Goal: Transaction & Acquisition: Download file/media

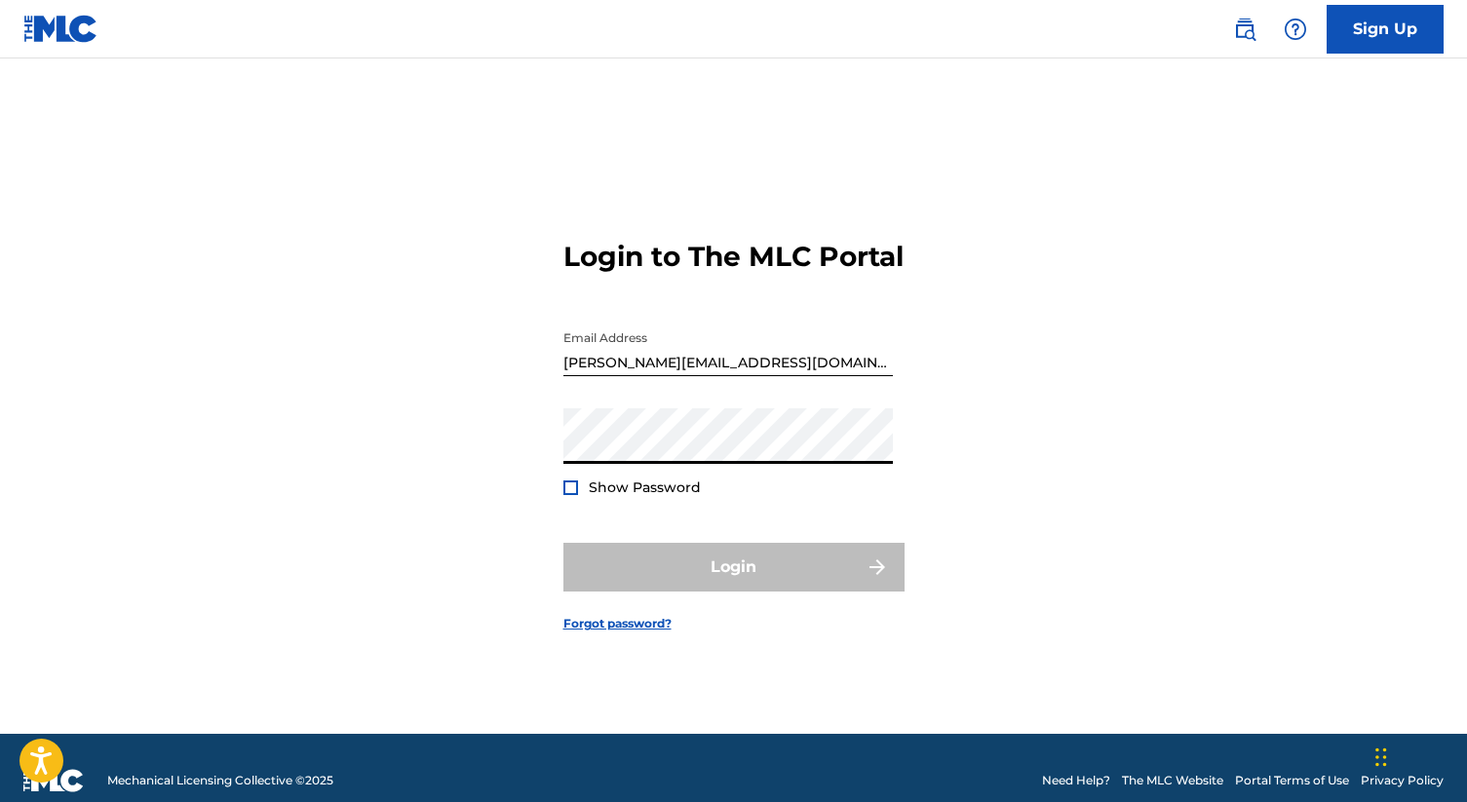
type input "[PERSON_NAME][EMAIL_ADDRESS][DOMAIN_NAME]"
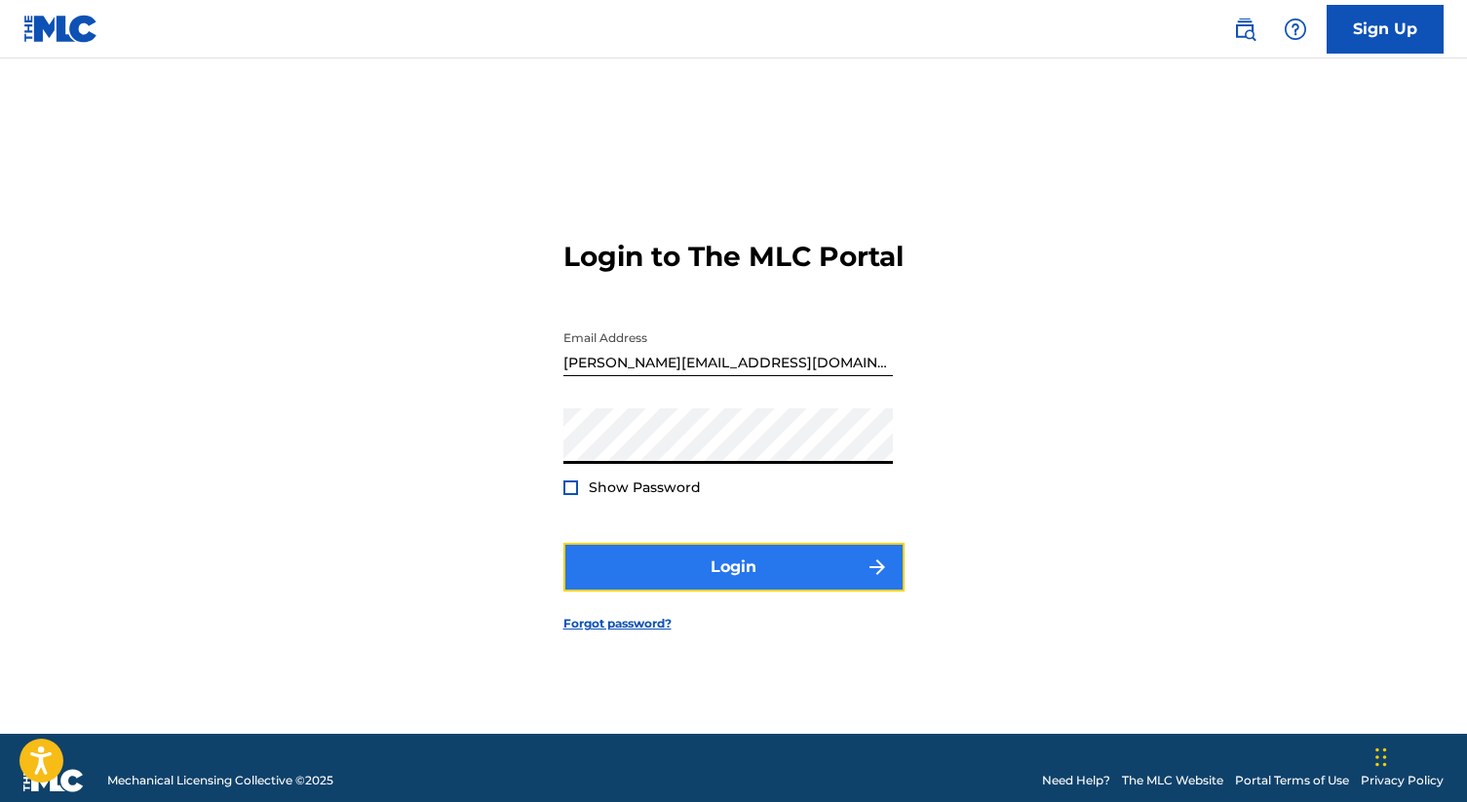
click at [710, 578] on button "Login" at bounding box center [733, 567] width 341 height 49
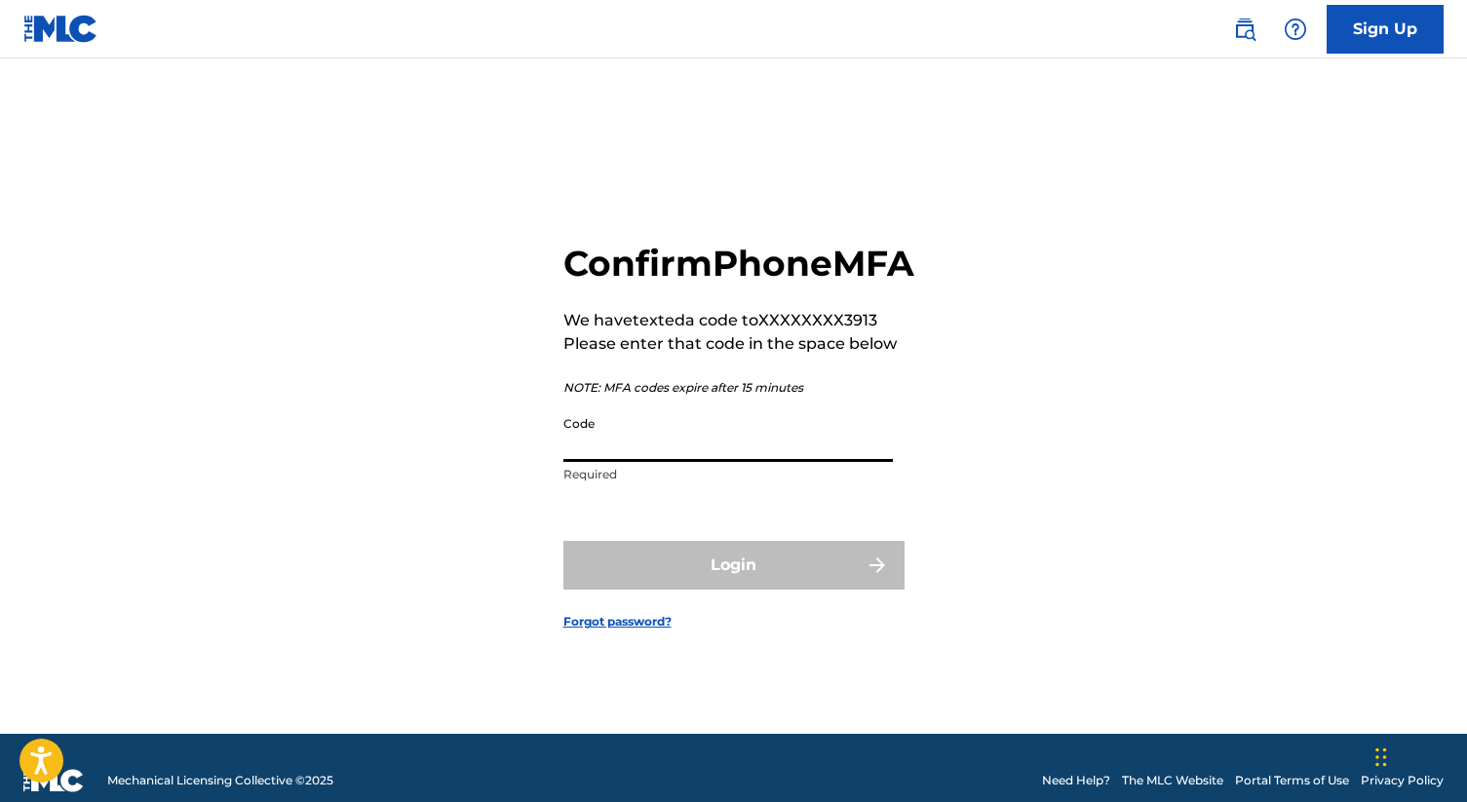
click at [685, 460] on input "Code" at bounding box center [727, 434] width 329 height 56
click at [659, 462] on input "Code" at bounding box center [727, 434] width 329 height 56
paste input "931955"
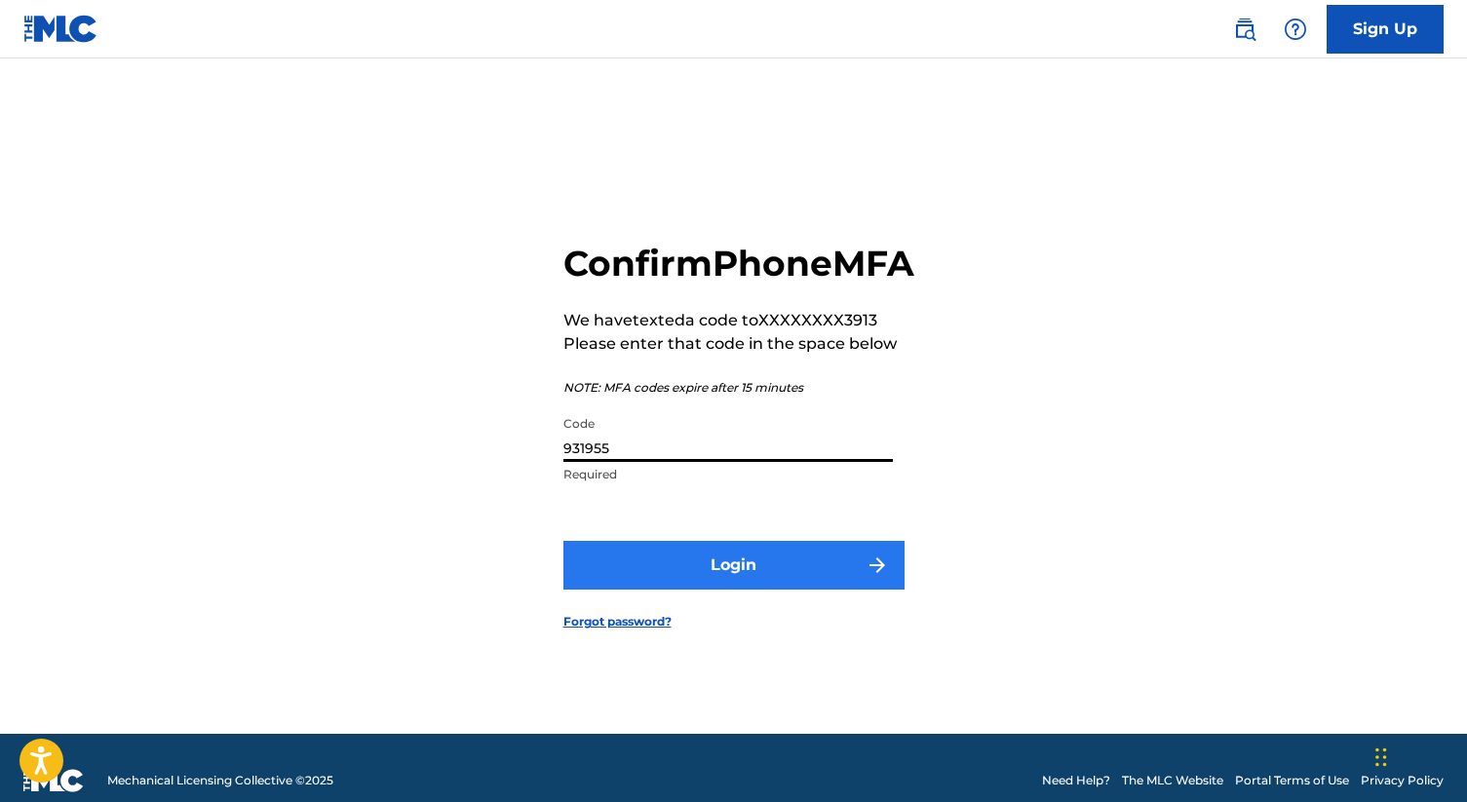
type input "931955"
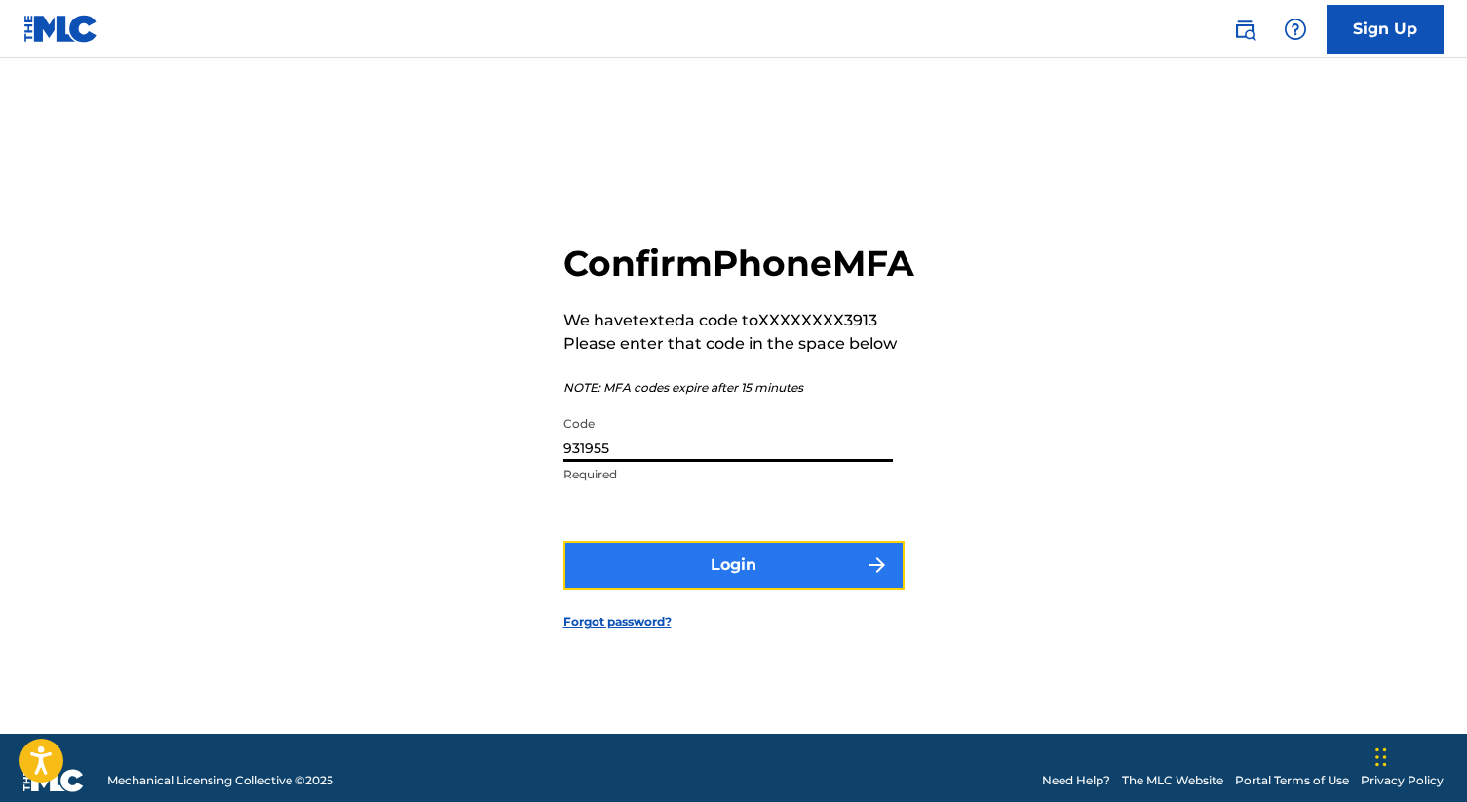
click at [706, 590] on button "Login" at bounding box center [733, 565] width 341 height 49
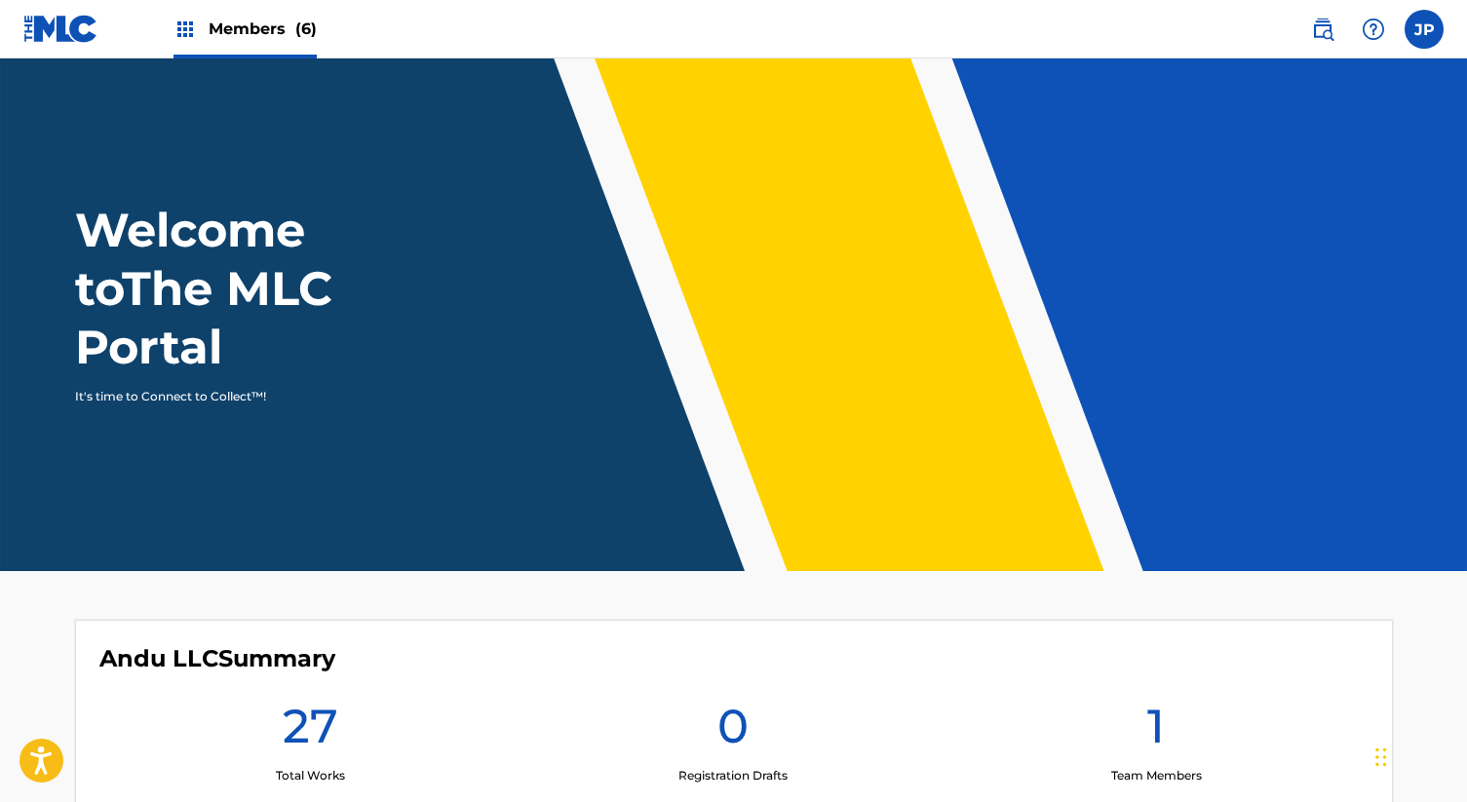
click at [258, 45] on div "Members (6)" at bounding box center [245, 29] width 143 height 58
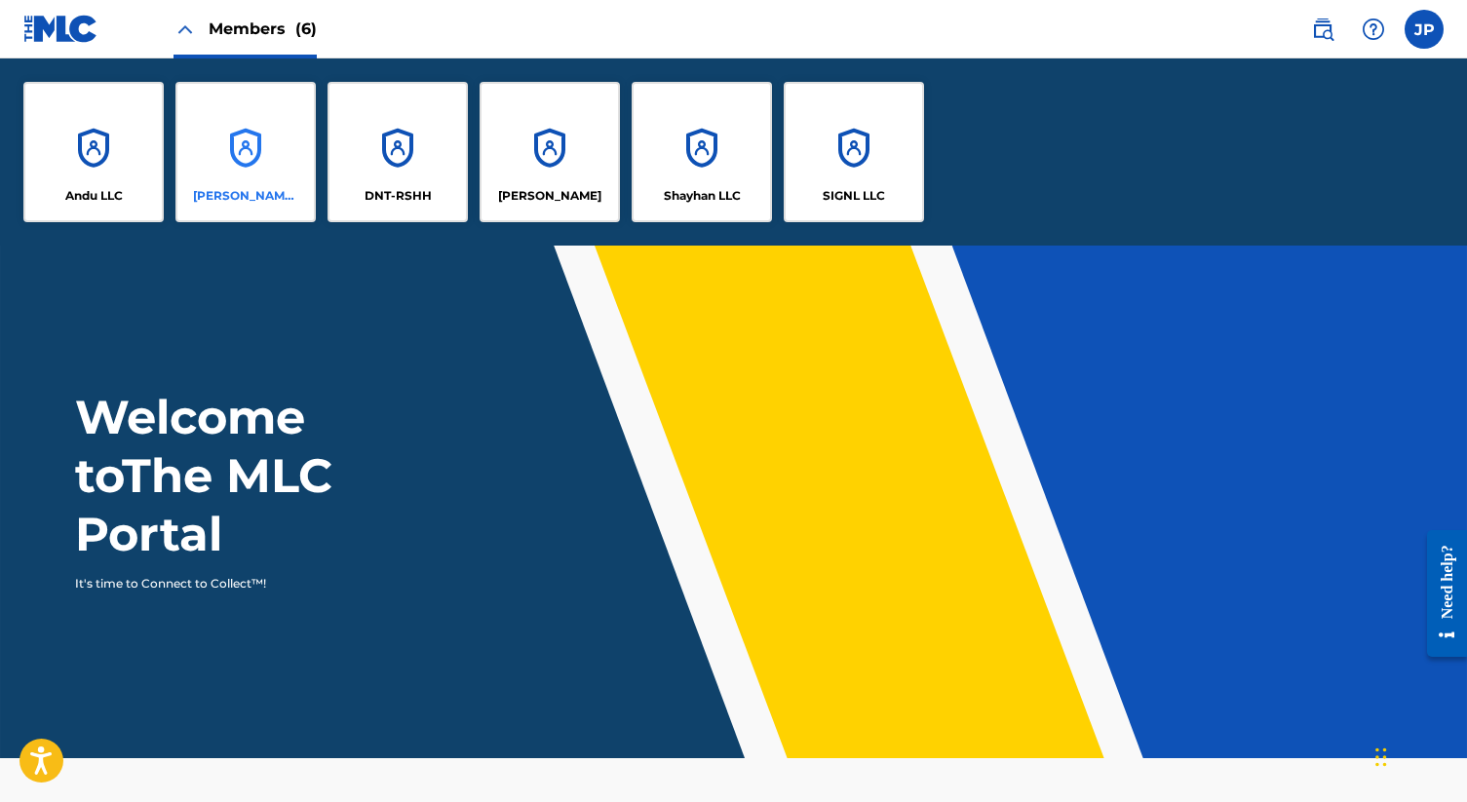
click at [279, 170] on div "[PERSON_NAME] LLC" at bounding box center [245, 152] width 140 height 140
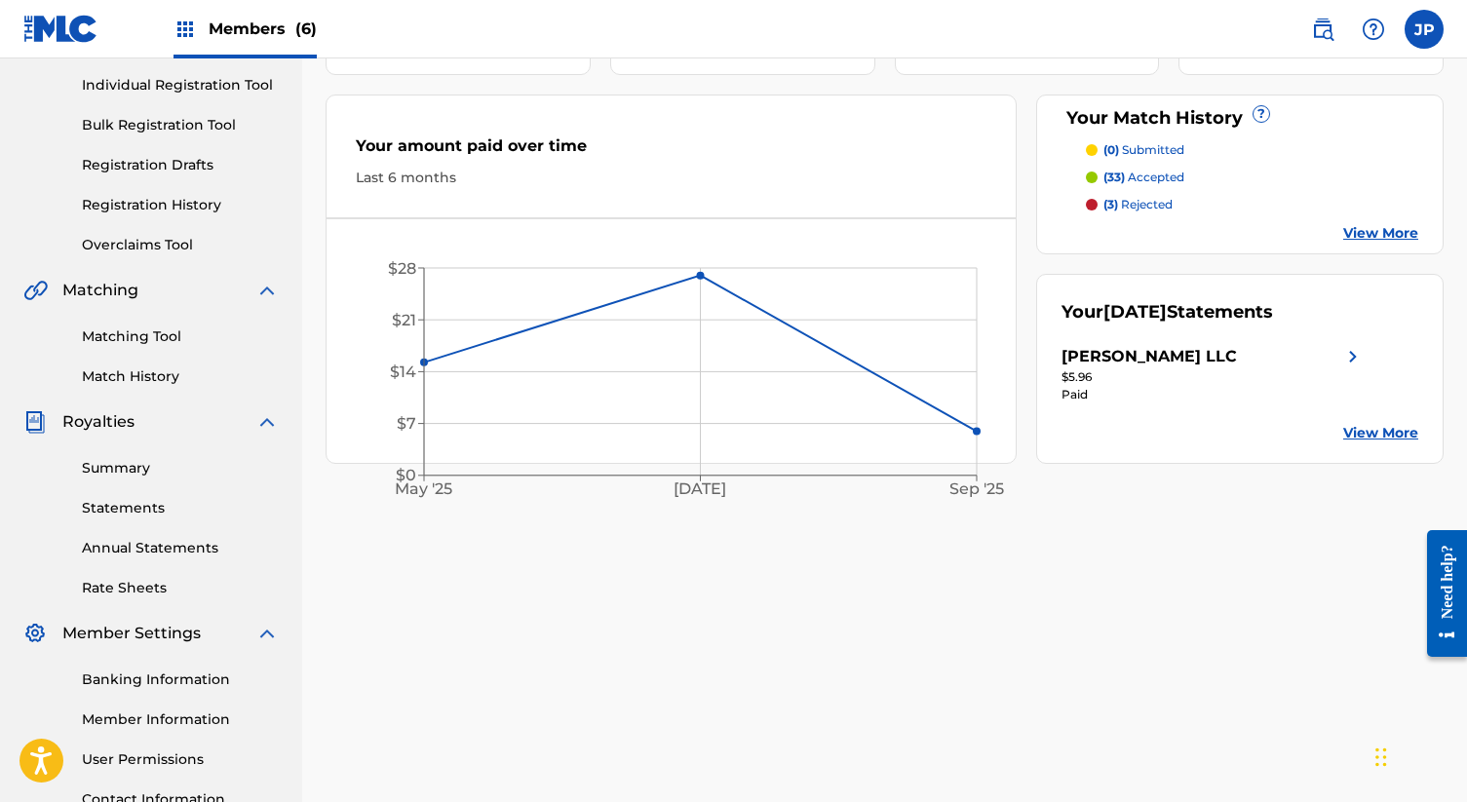
scroll to position [259, 0]
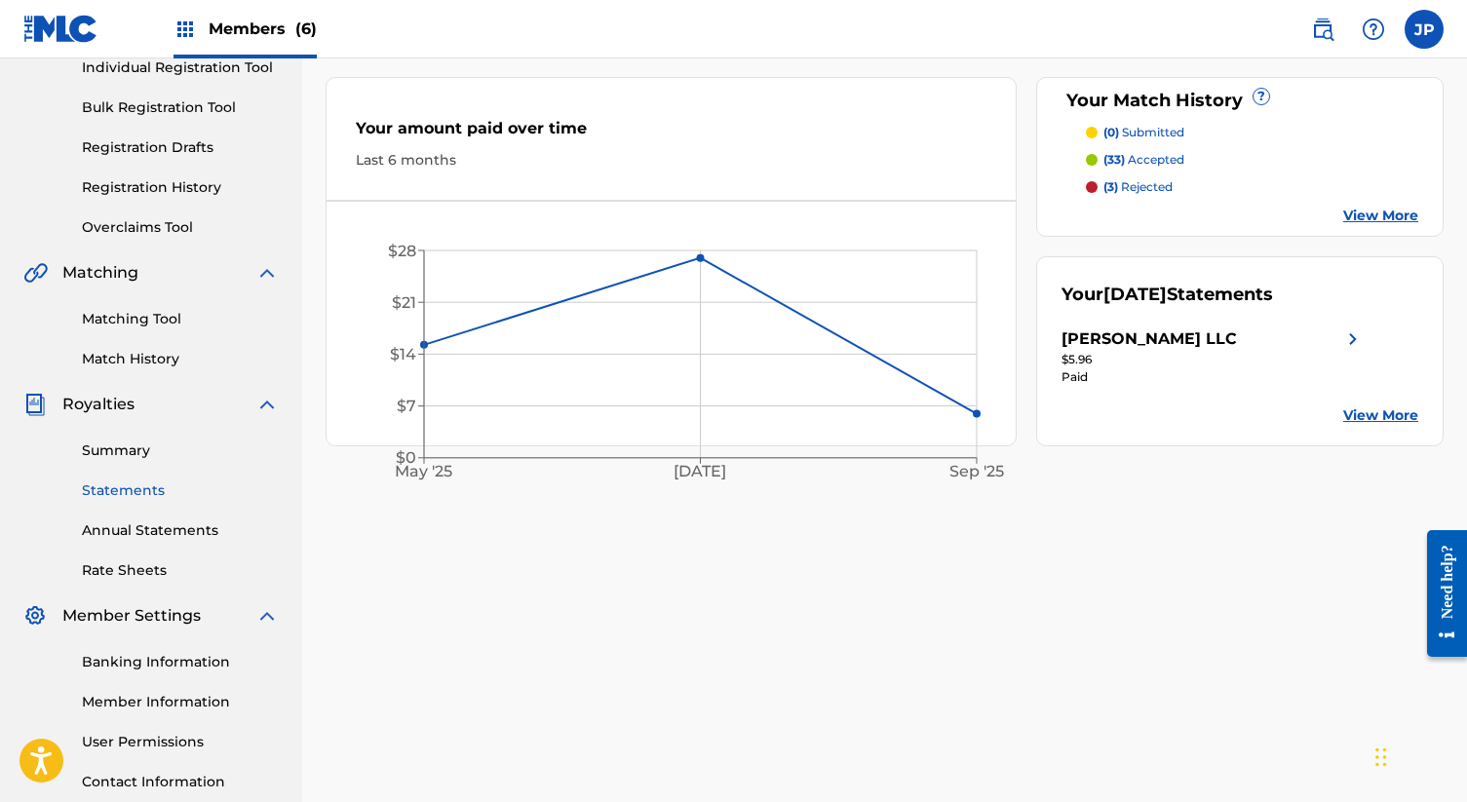
click at [130, 490] on link "Statements" at bounding box center [180, 491] width 197 height 20
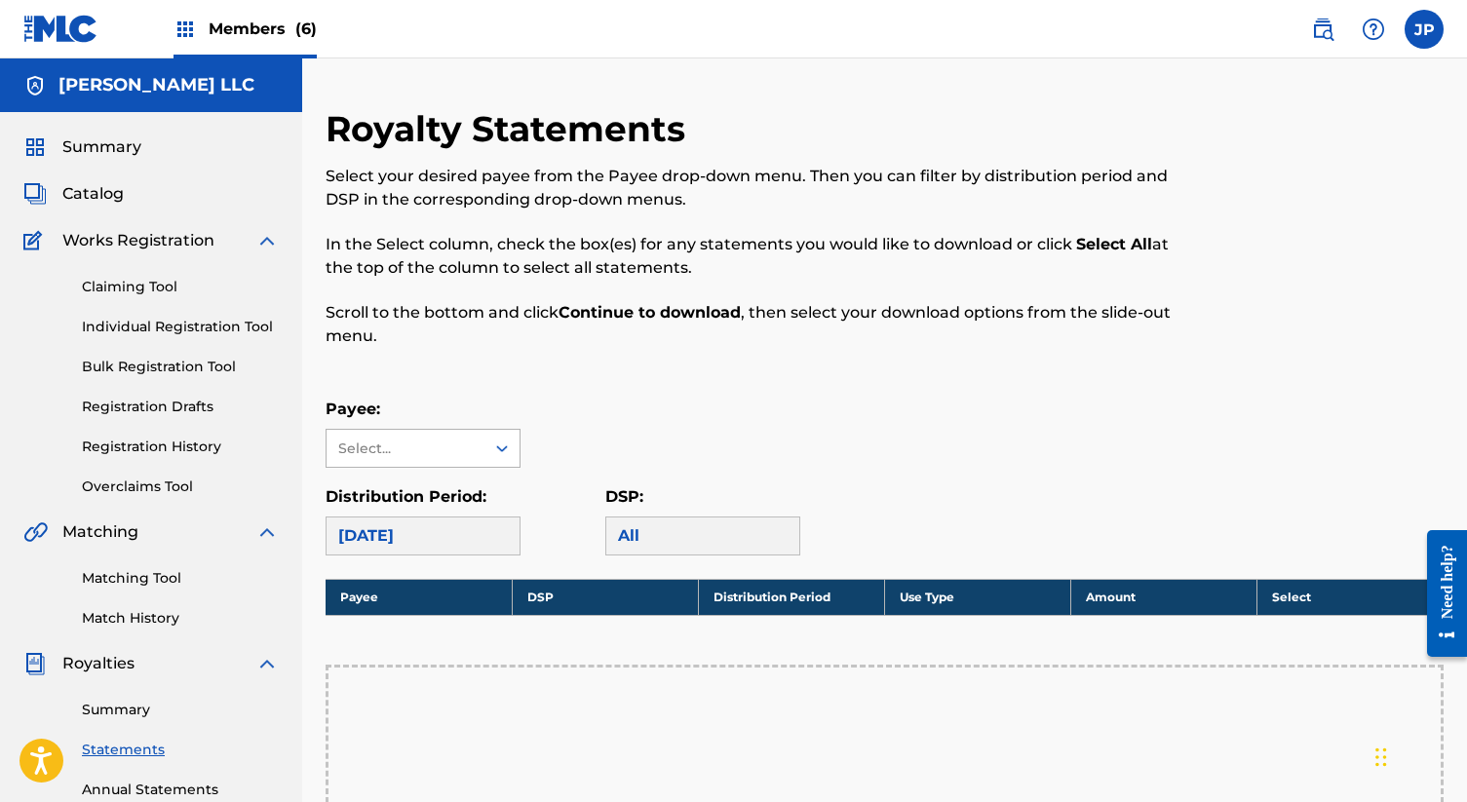
click at [469, 432] on div "Select..." at bounding box center [406, 448] width 158 height 37
click at [441, 498] on div "[PERSON_NAME] LLC" at bounding box center [423, 504] width 193 height 72
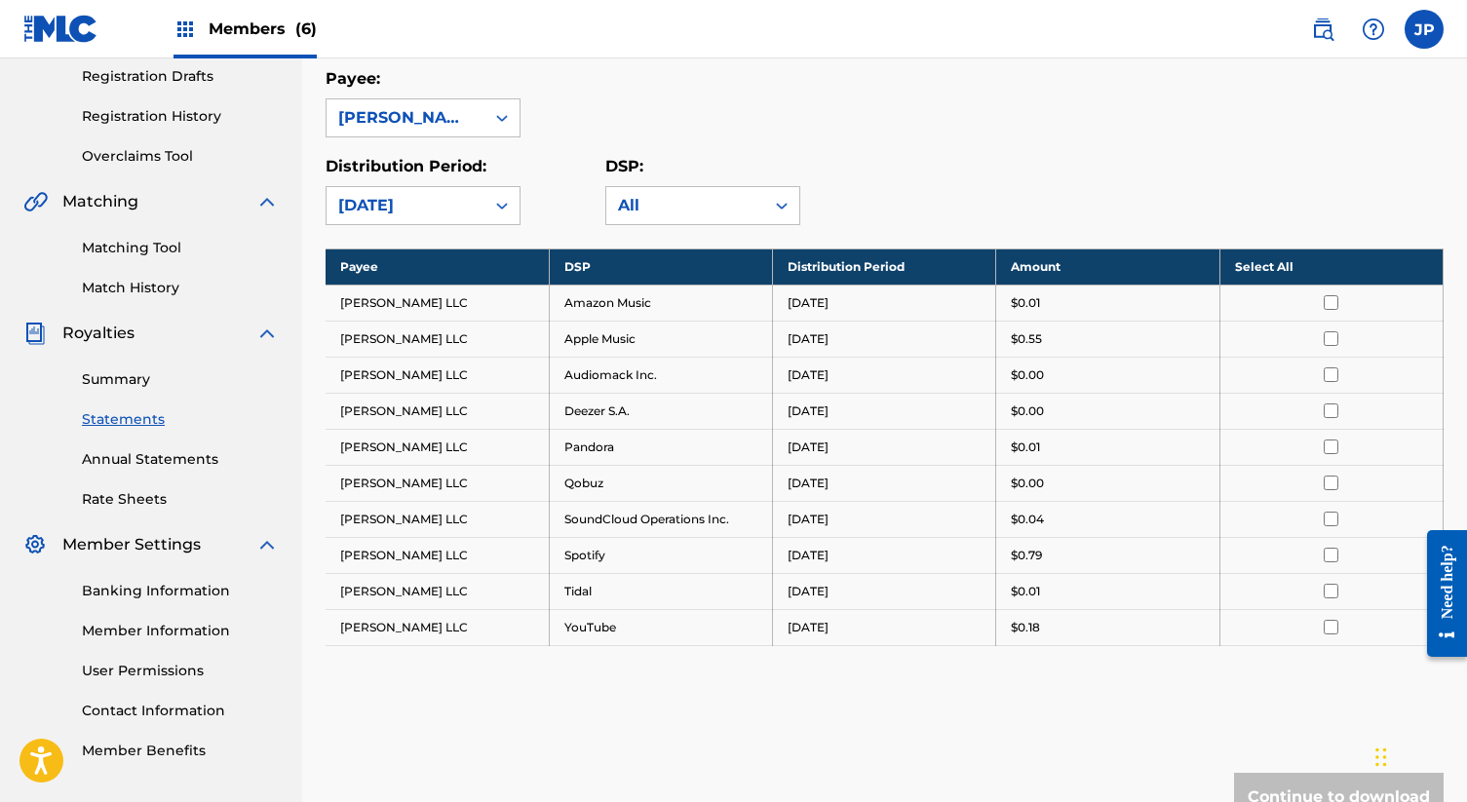
scroll to position [350, 0]
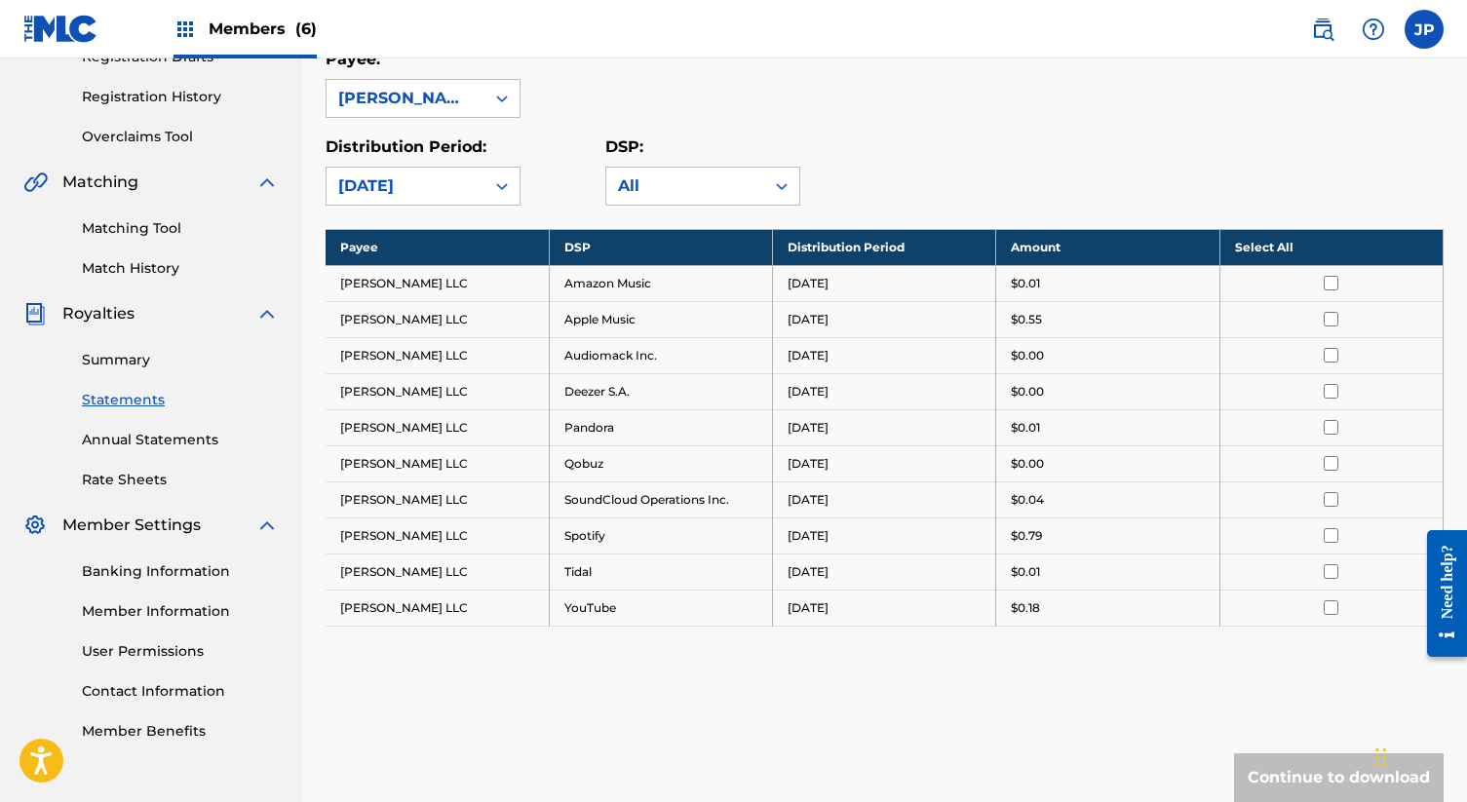
click at [1262, 249] on th "Select All" at bounding box center [1330, 247] width 223 height 36
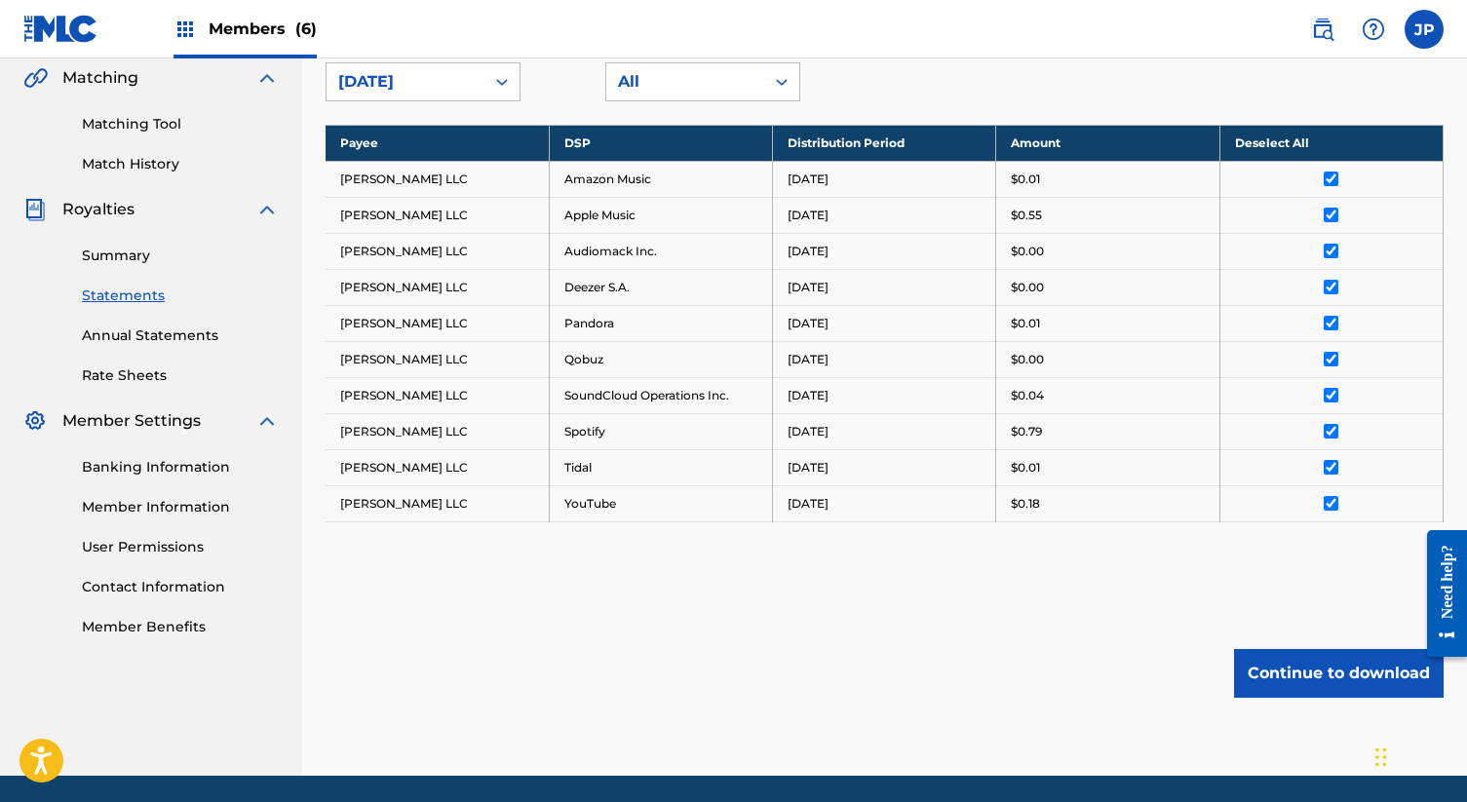
scroll to position [521, 0]
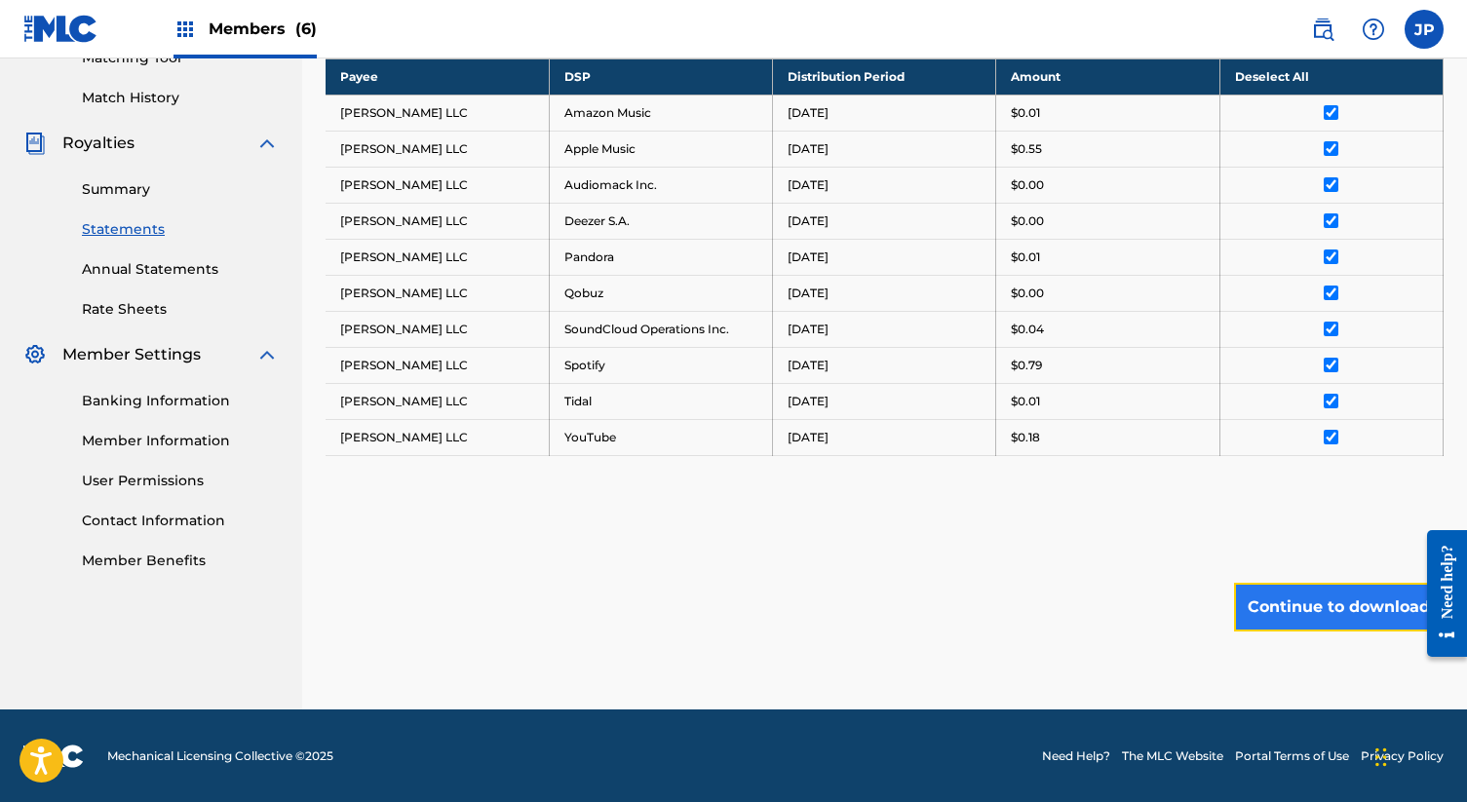
click at [1284, 605] on button "Continue to download" at bounding box center [1339, 607] width 210 height 49
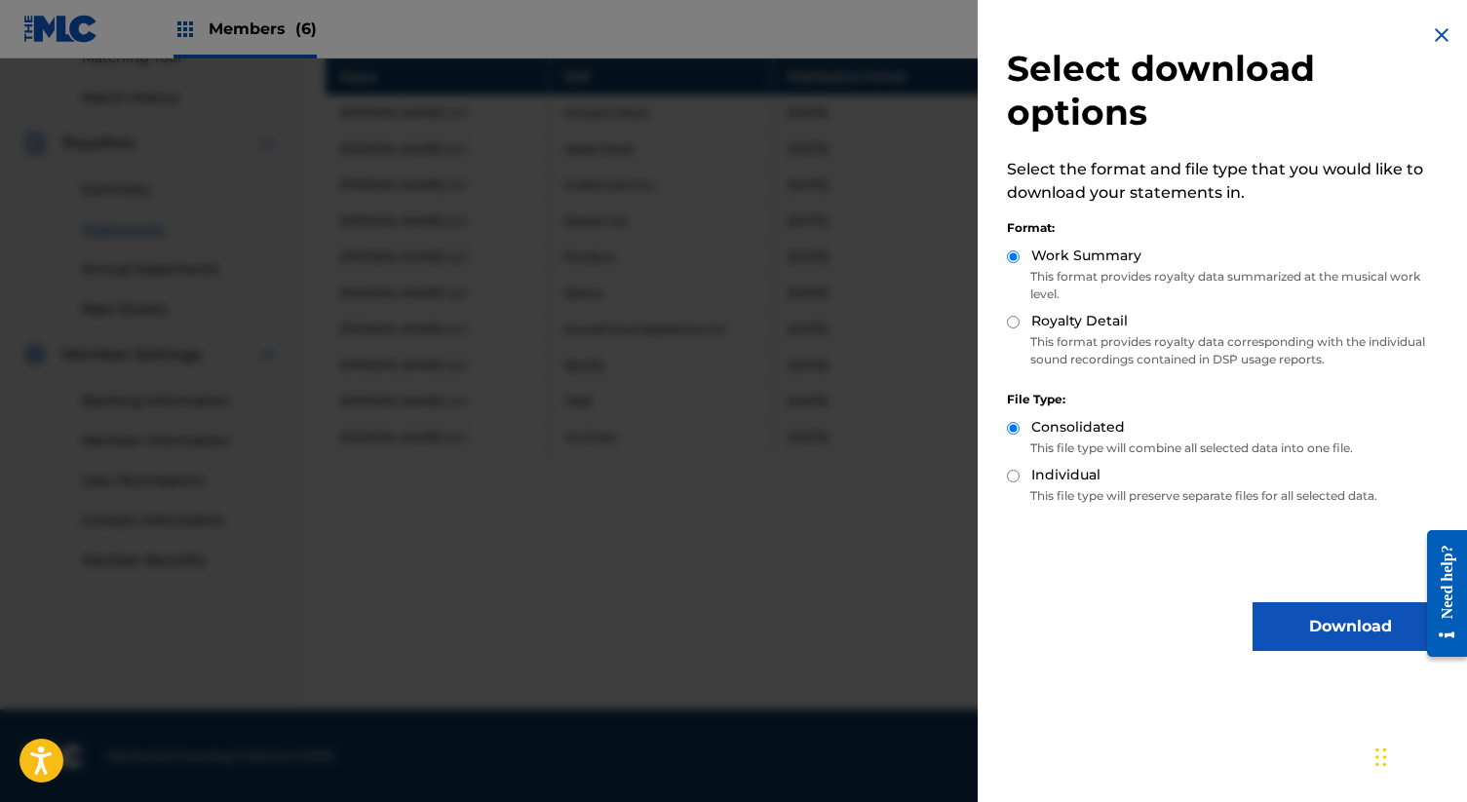
click at [1013, 325] on input "Royalty Detail" at bounding box center [1013, 322] width 13 height 13
radio input "true"
click at [1287, 622] on button "Download" at bounding box center [1350, 626] width 195 height 49
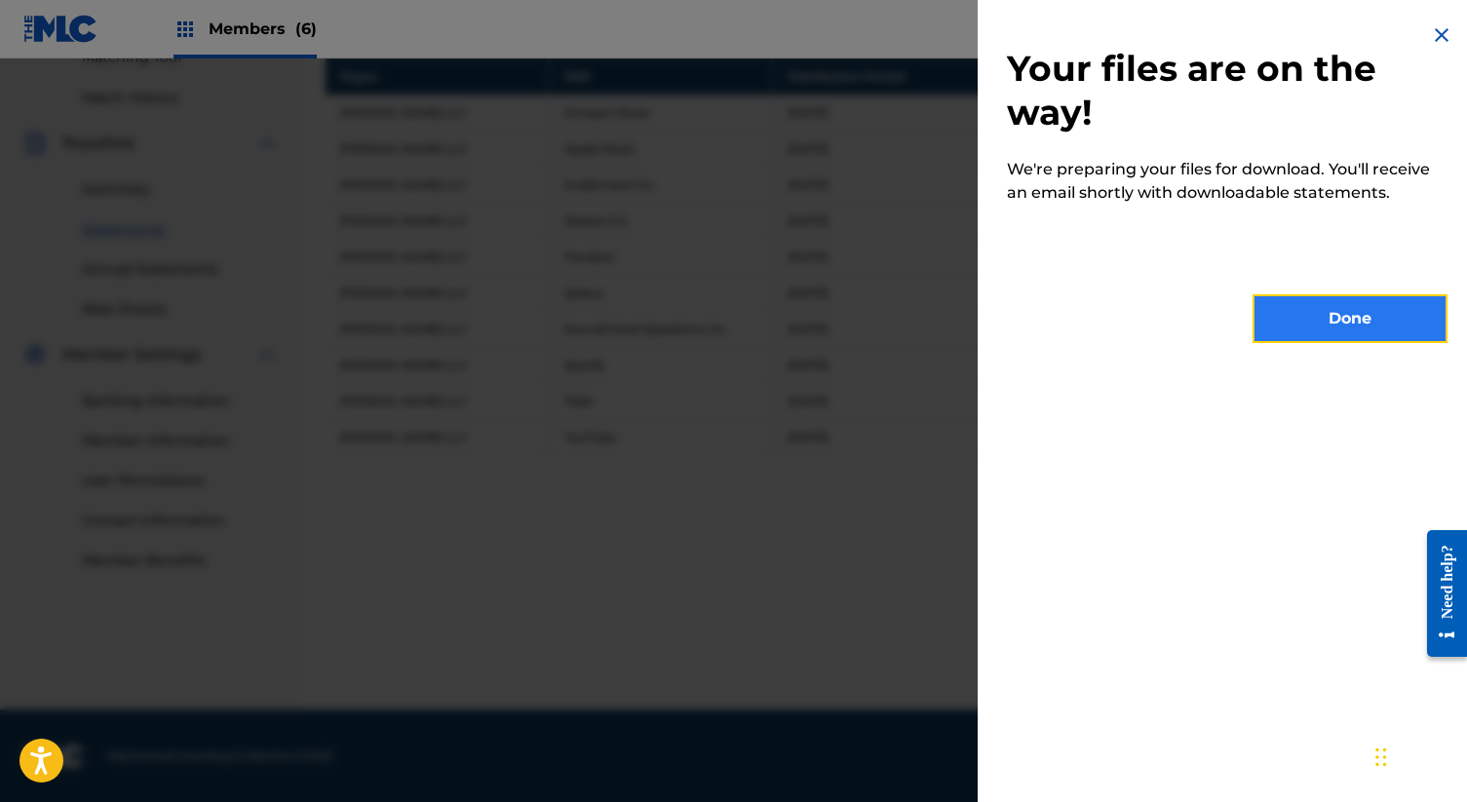
click at [1311, 330] on button "Done" at bounding box center [1350, 318] width 195 height 49
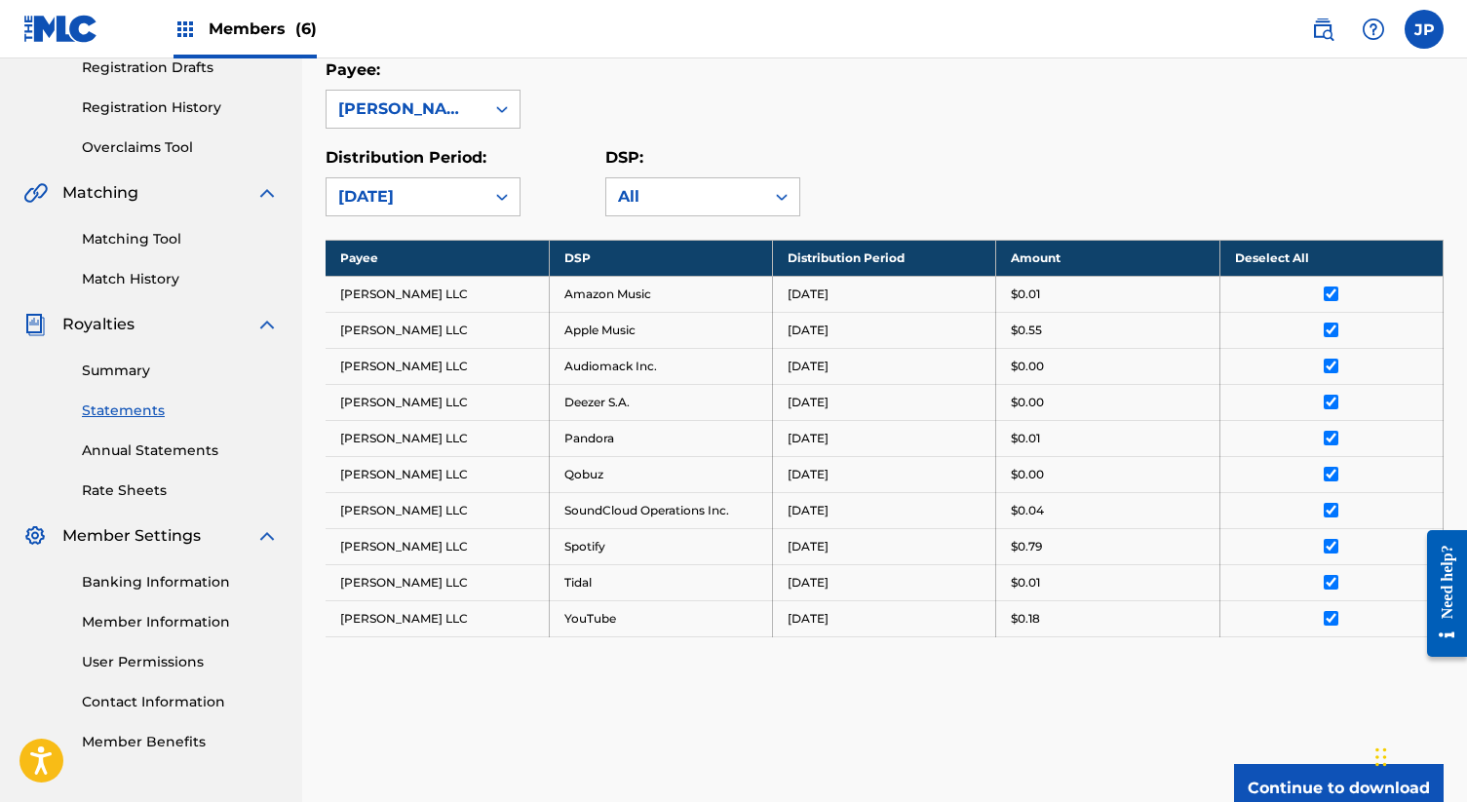
scroll to position [368, 0]
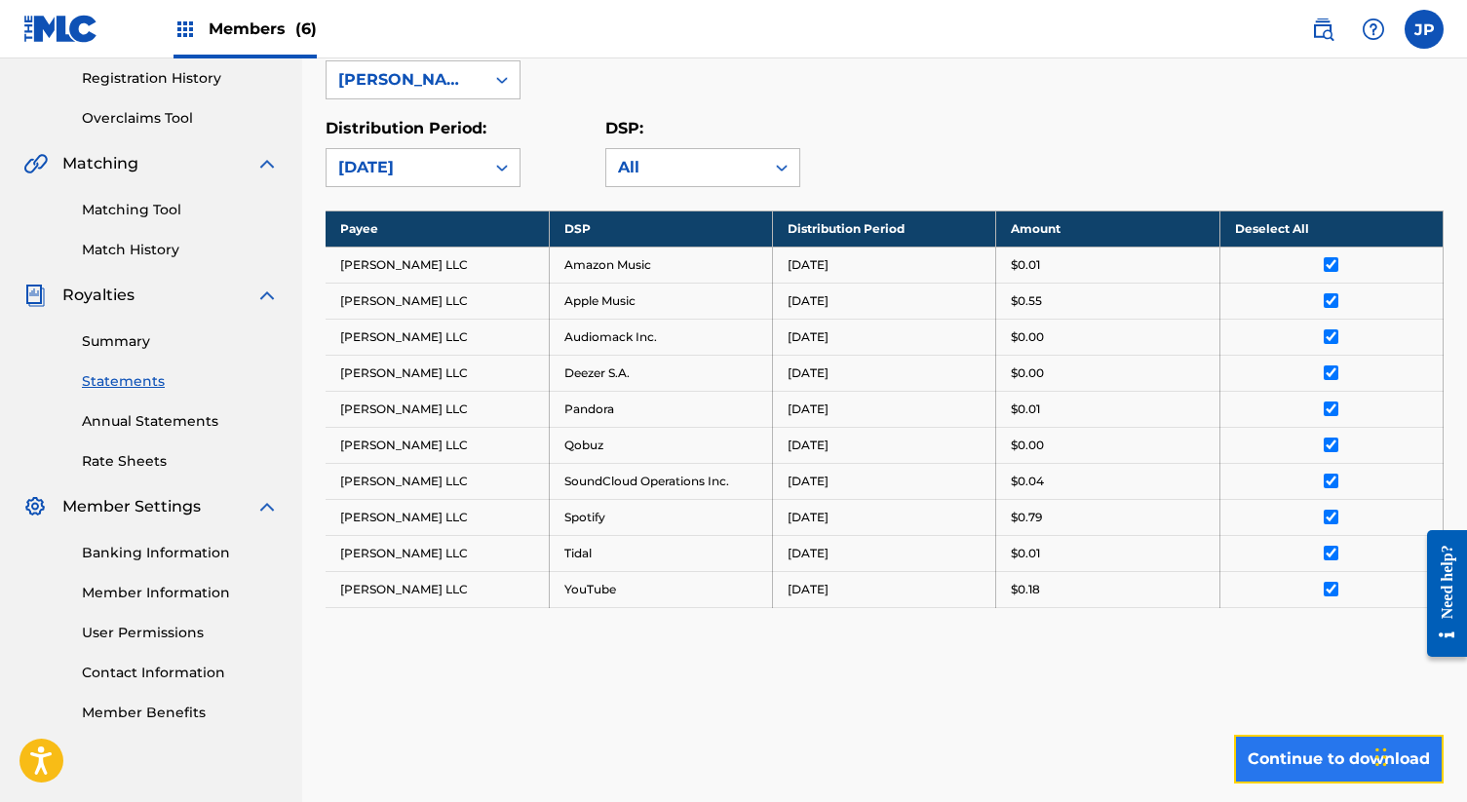
click at [1274, 777] on button "Continue to download" at bounding box center [1339, 759] width 210 height 49
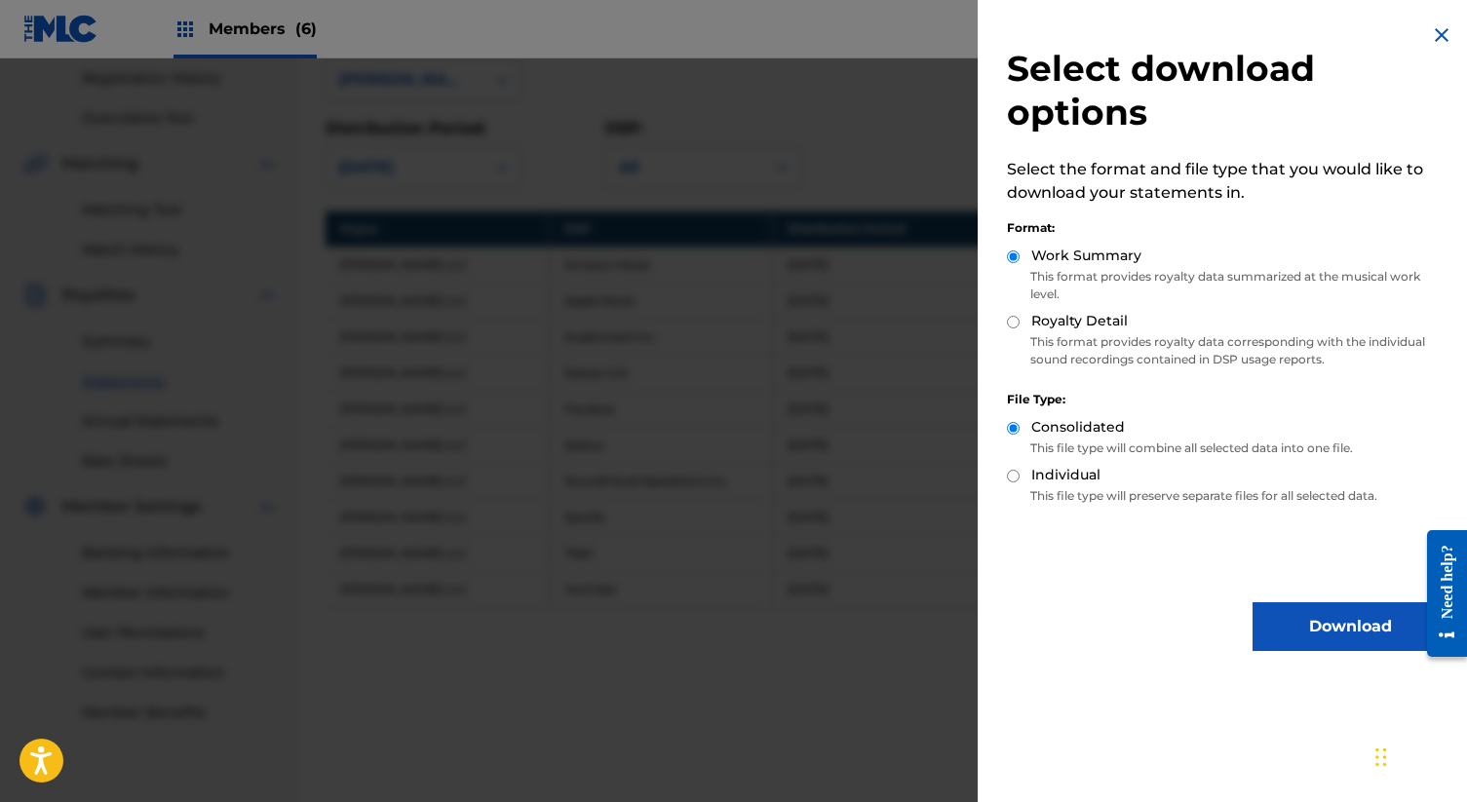
click at [1015, 323] on input "Royalty Detail" at bounding box center [1013, 322] width 13 height 13
radio input "true"
click at [1353, 617] on button "Download" at bounding box center [1350, 626] width 195 height 49
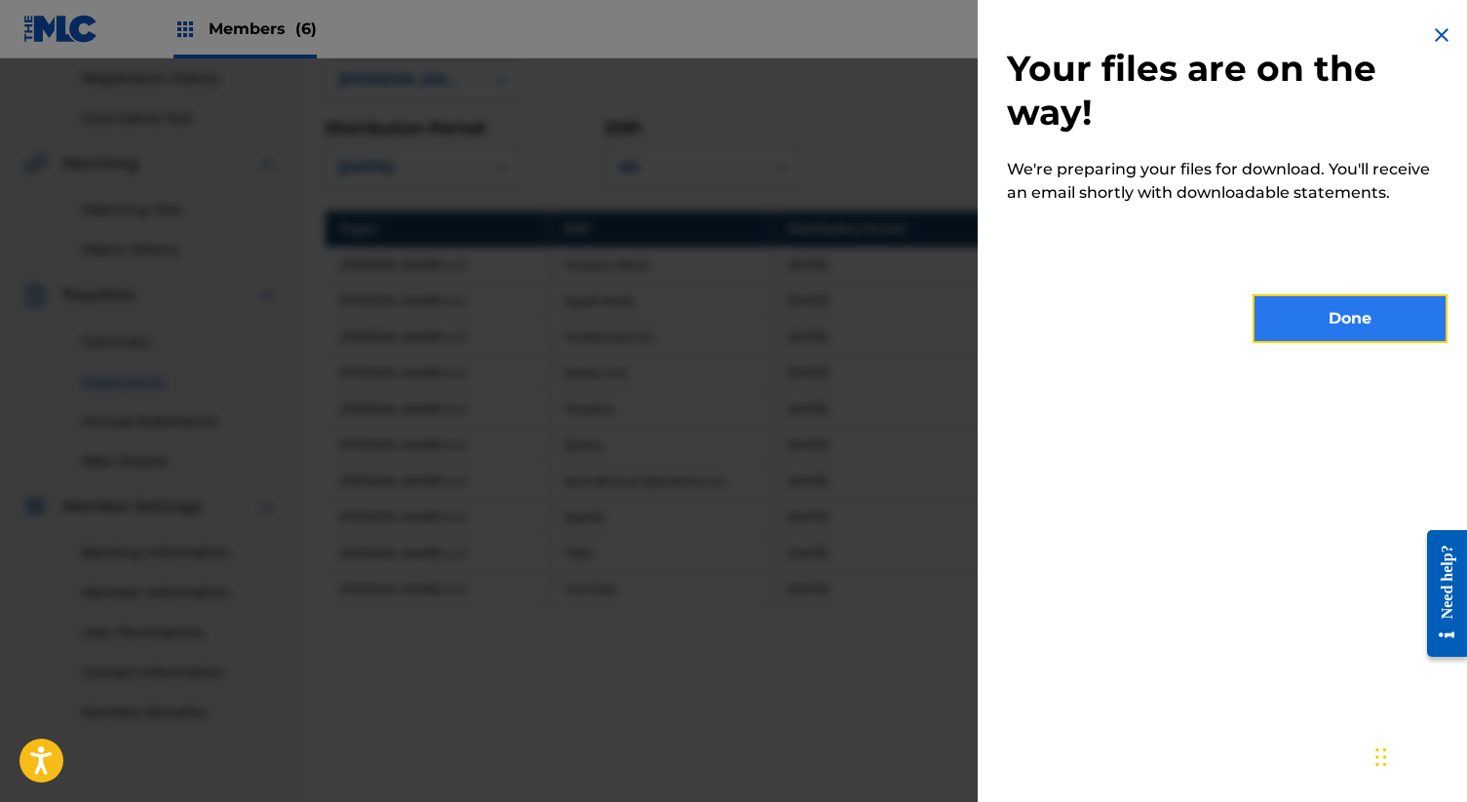
click at [1371, 327] on button "Done" at bounding box center [1350, 318] width 195 height 49
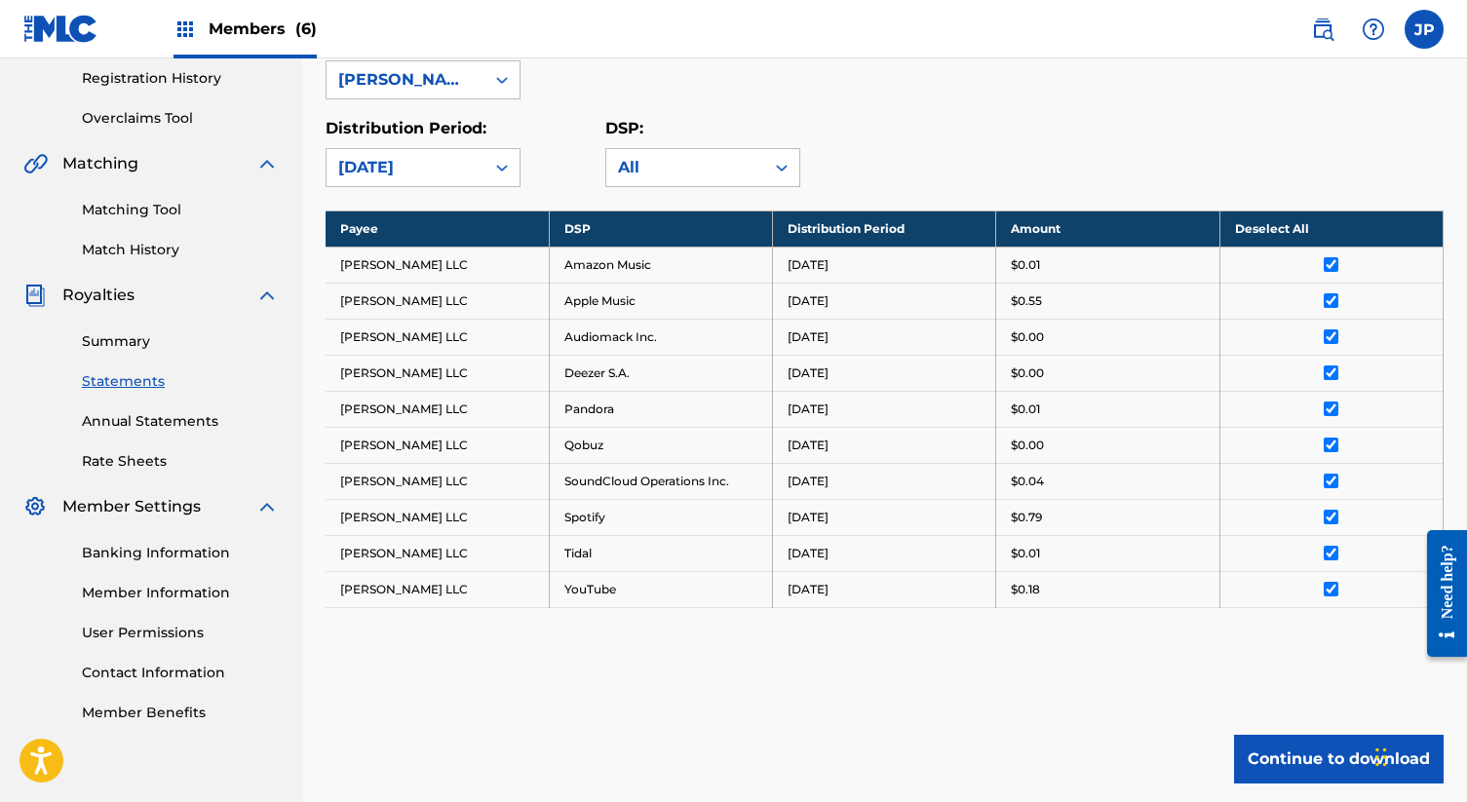
click at [1108, 134] on div "Distribution Period: [DATE] DSP: All" at bounding box center [885, 152] width 1118 height 70
